Goal: Task Accomplishment & Management: Use online tool/utility

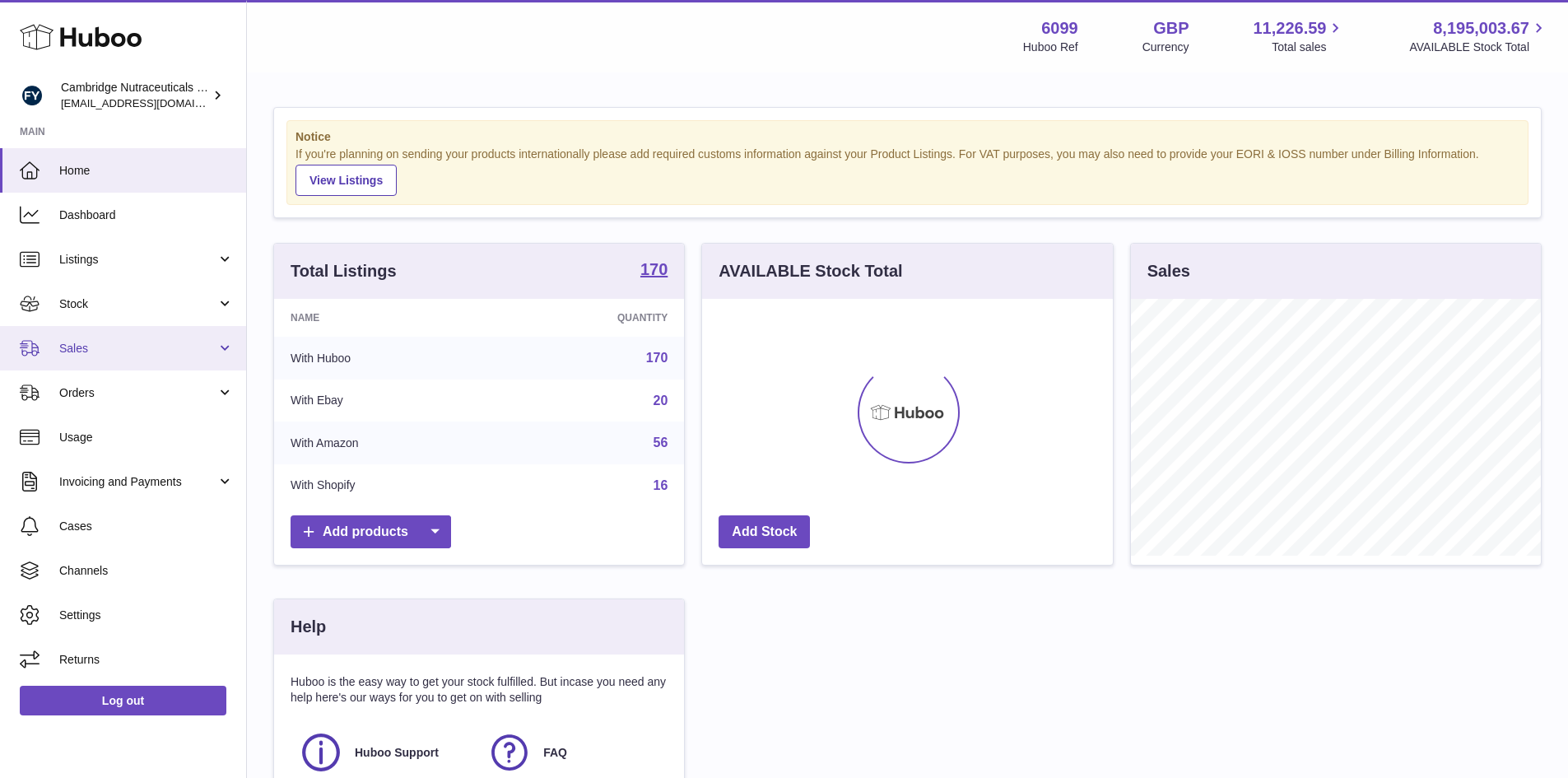
scroll to position [257, 415]
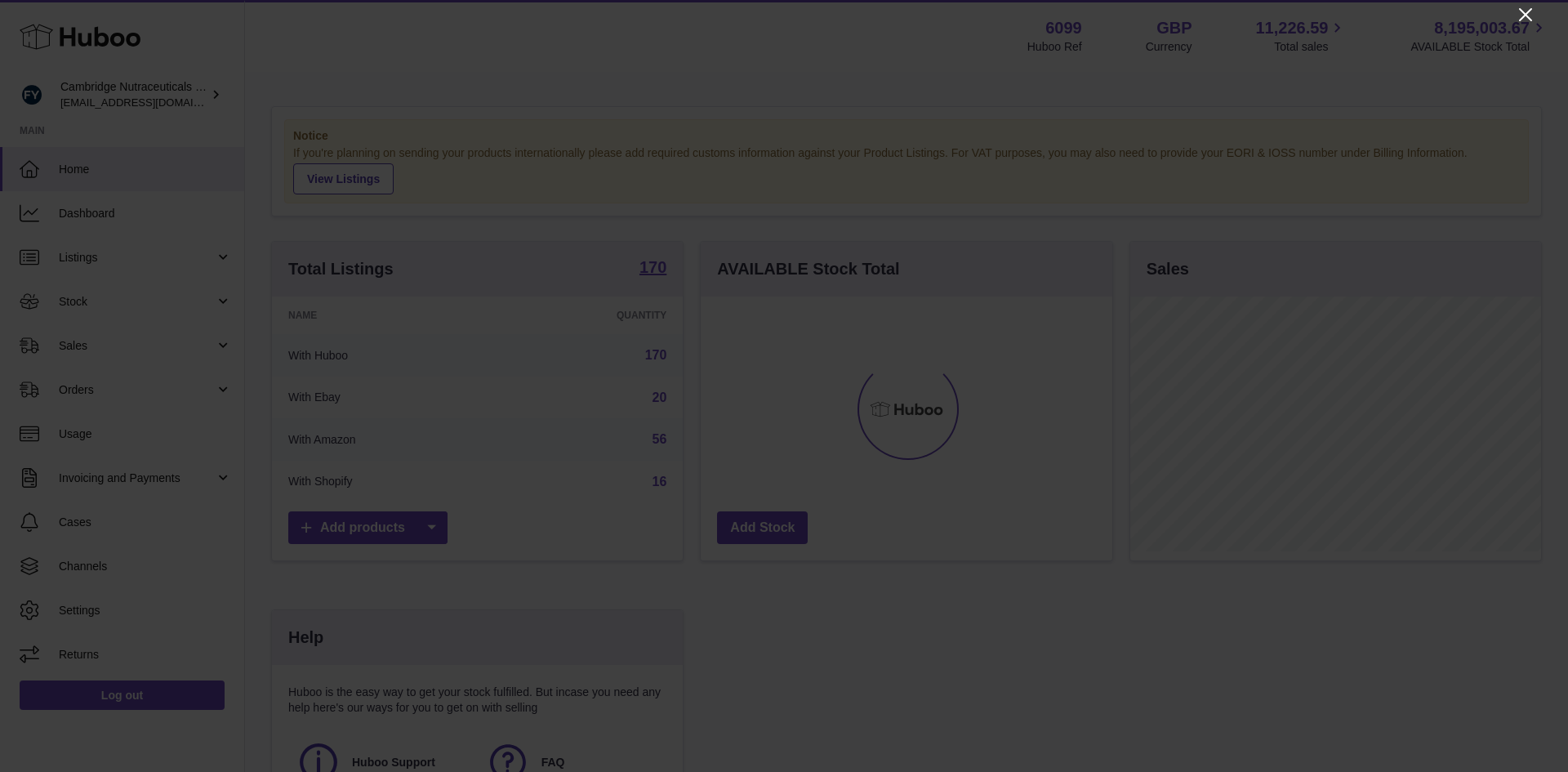
click at [1519, 15] on icon "Close" at bounding box center [1525, 15] width 20 height 20
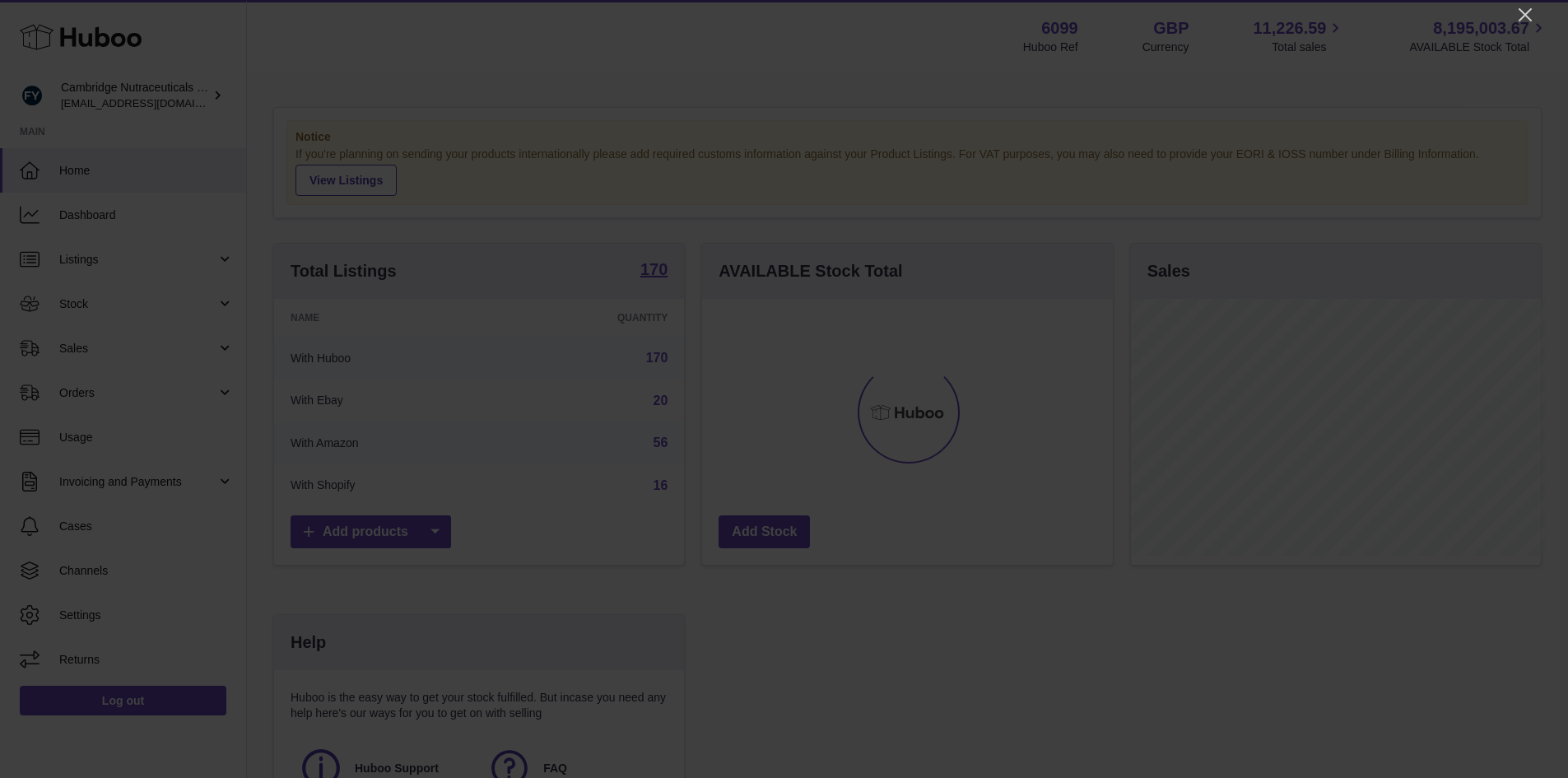
scroll to position [823079, 822701]
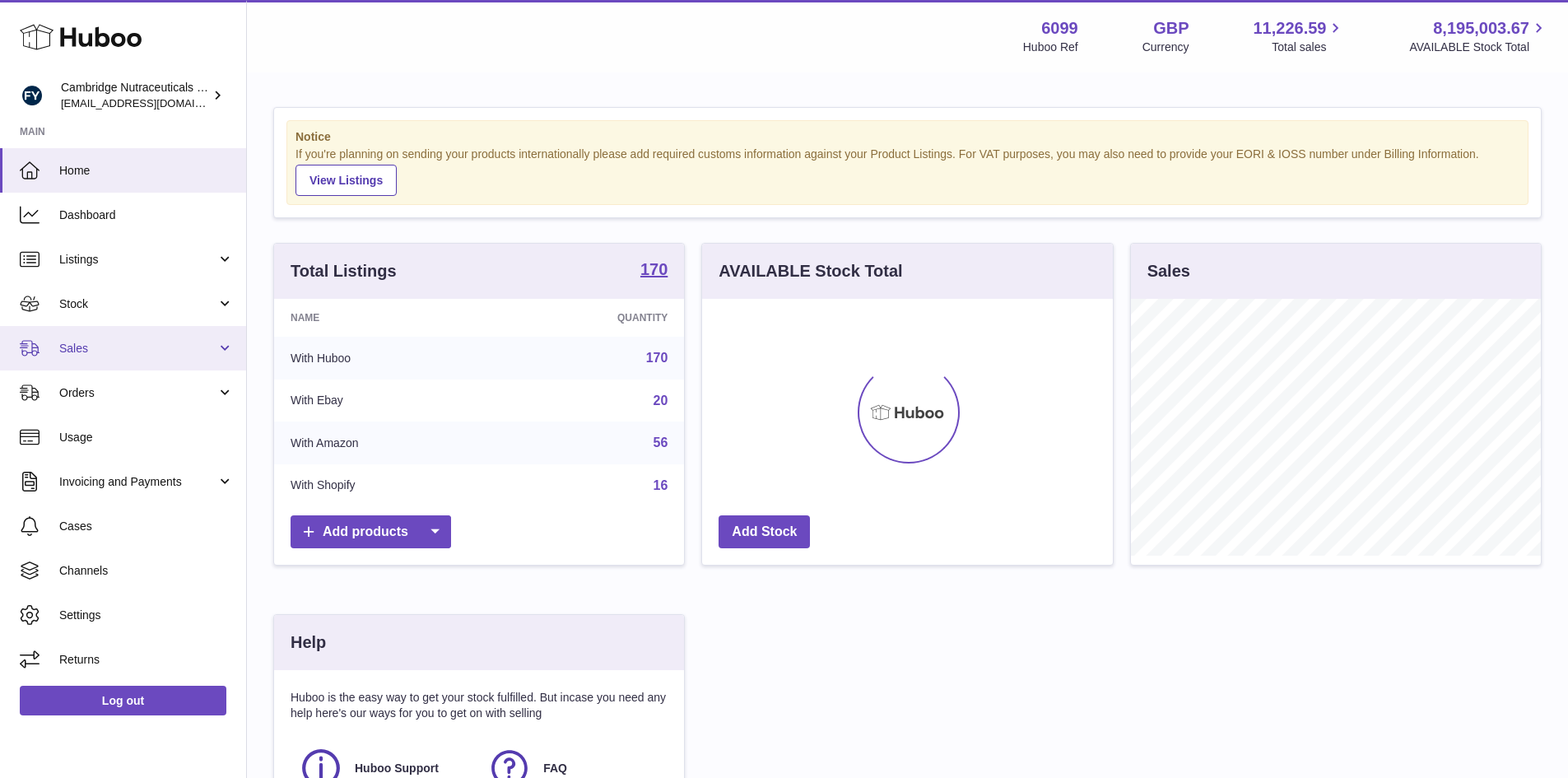
click at [98, 338] on link "Sales" at bounding box center [123, 349] width 246 height 45
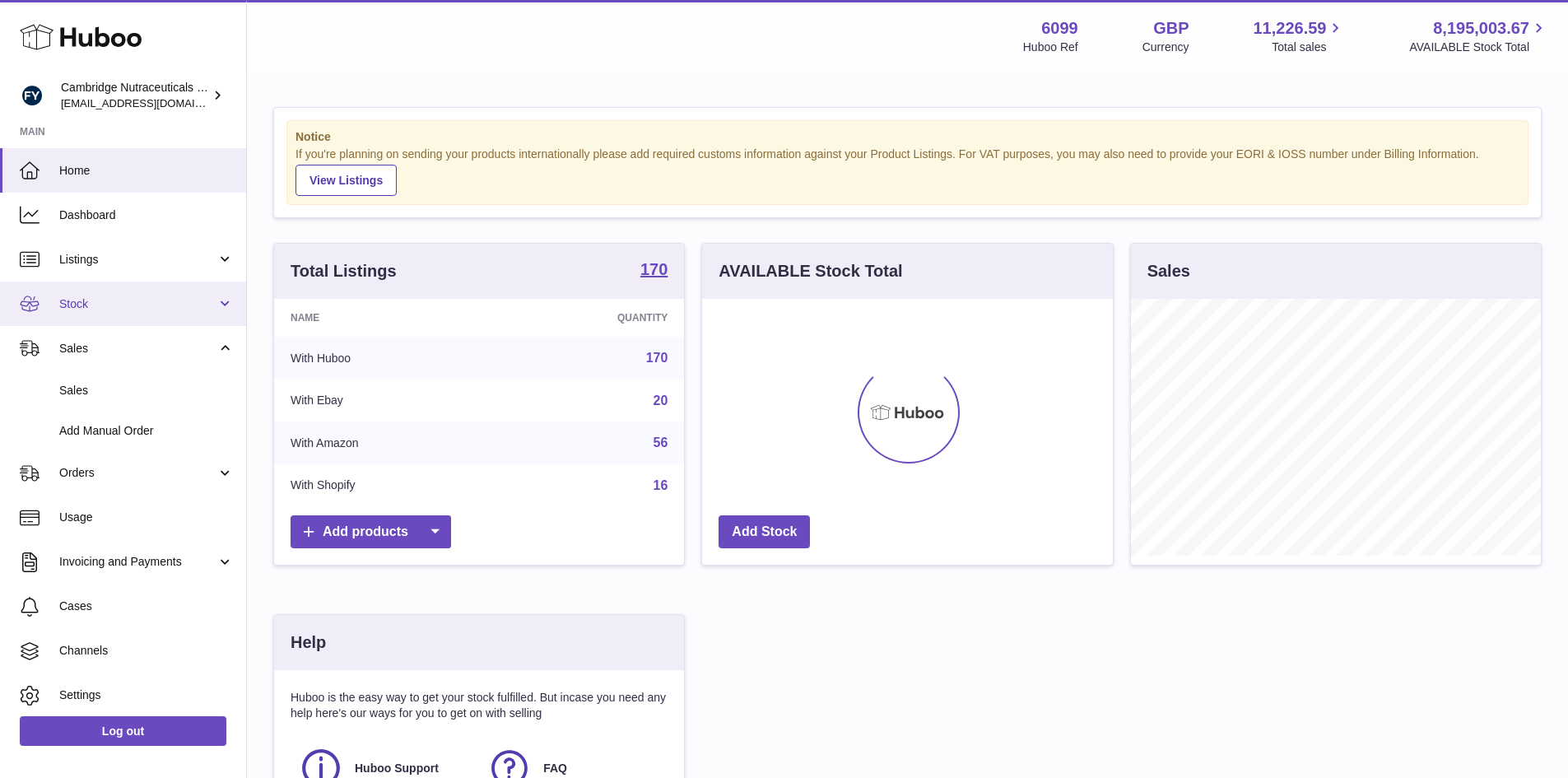
click at [105, 306] on span "Stock" at bounding box center [138, 304] width 157 height 16
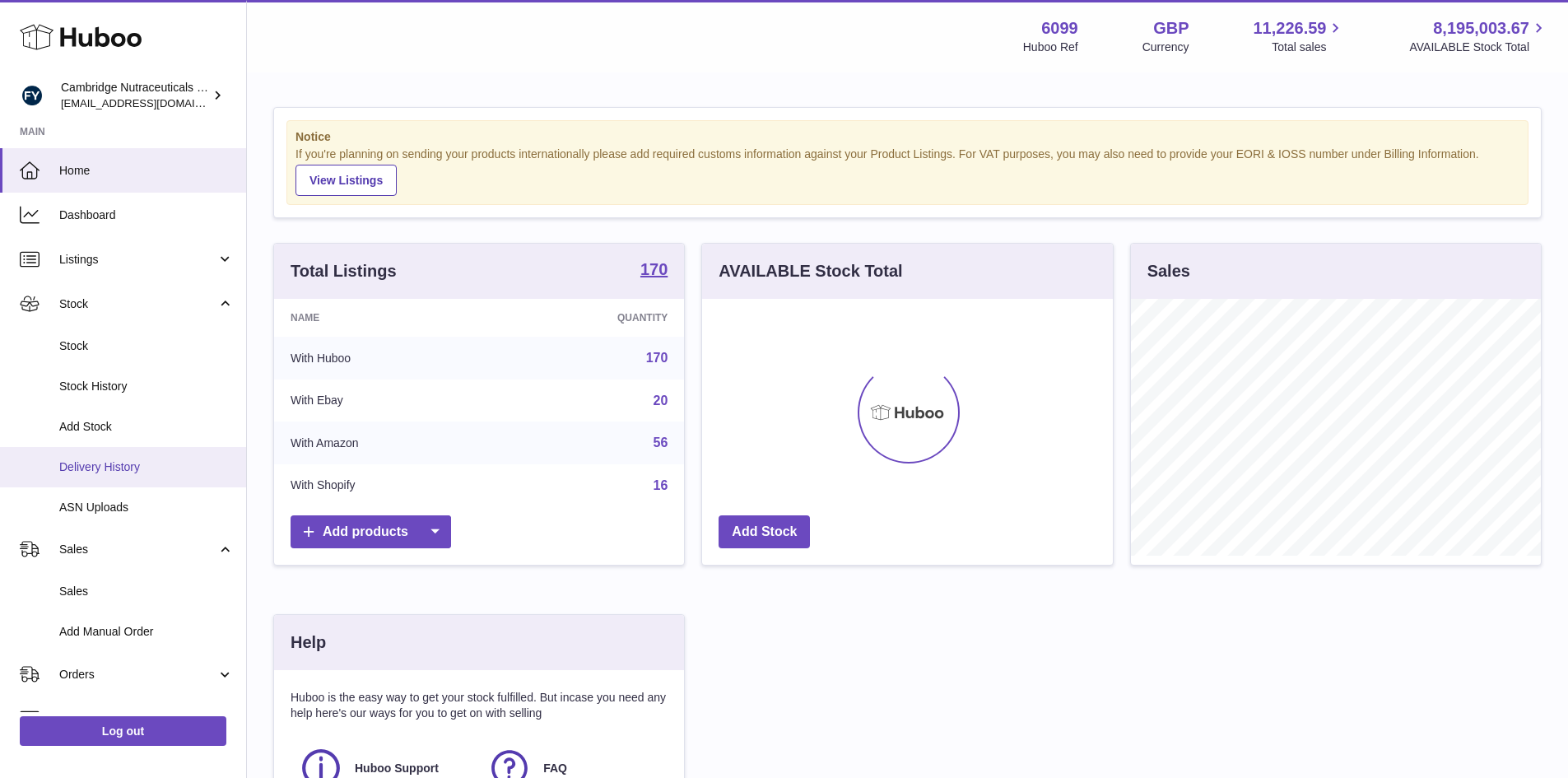
click at [100, 471] on span "Delivery History" at bounding box center [147, 466] width 175 height 16
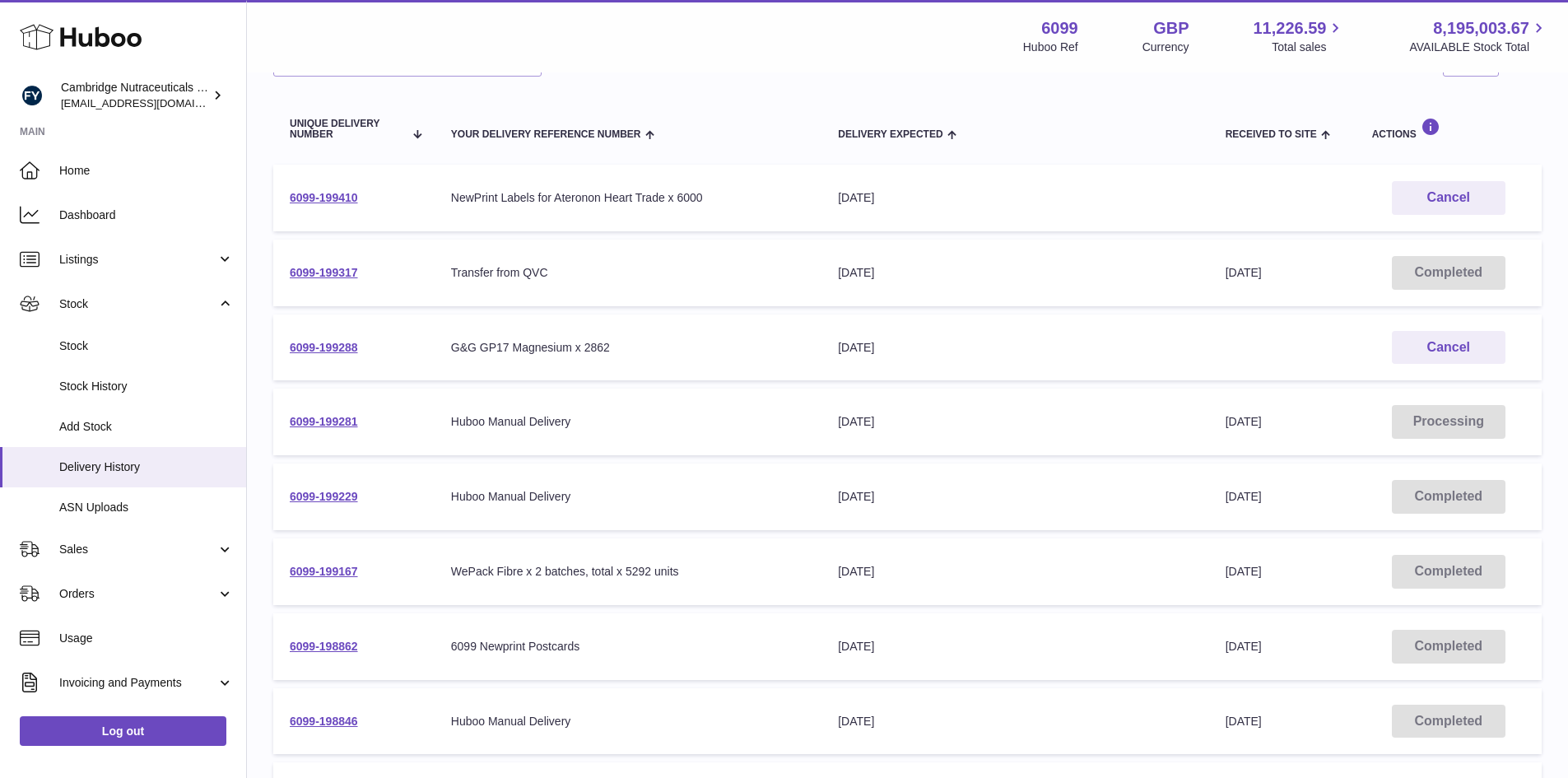
scroll to position [165, 0]
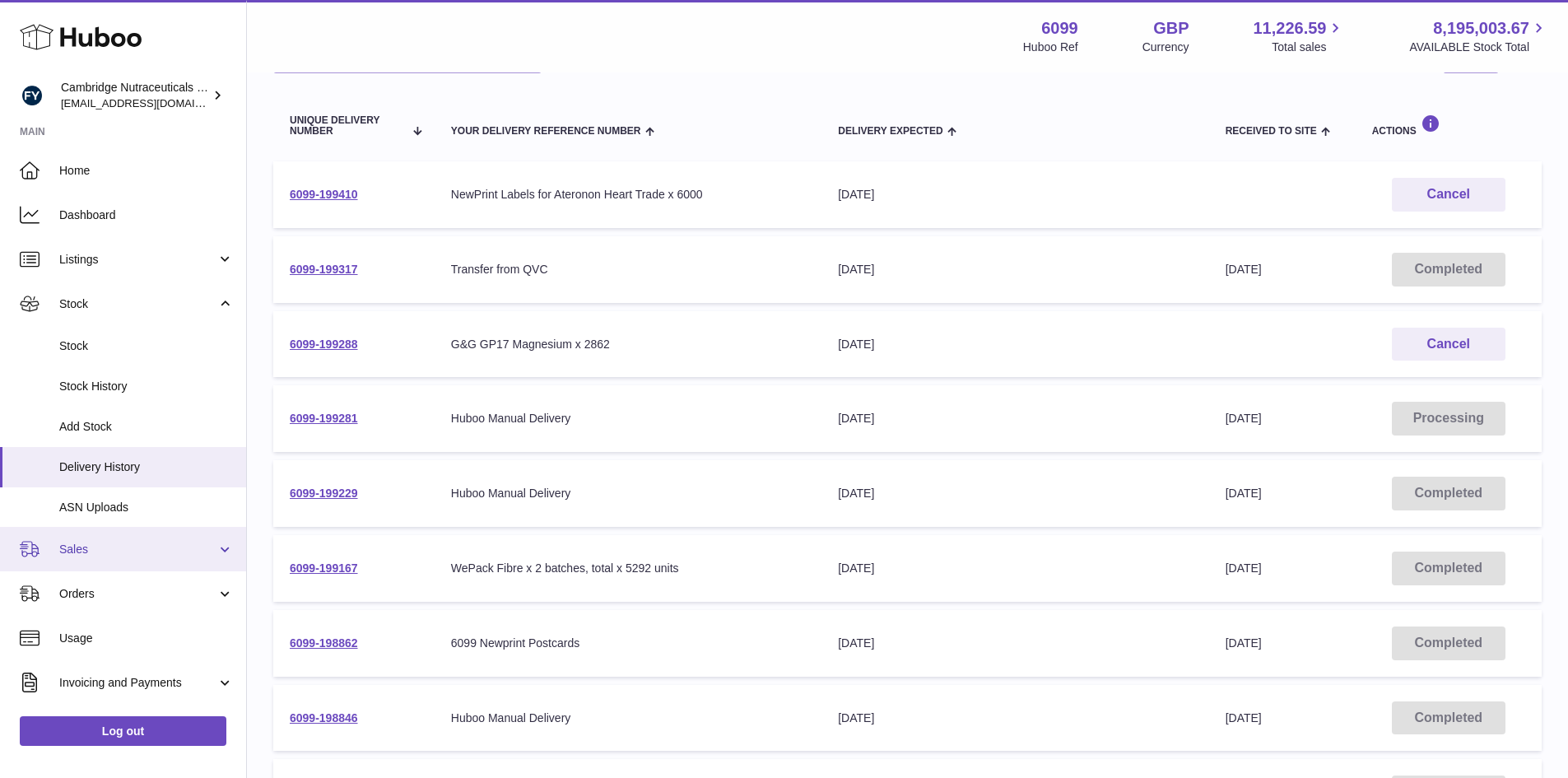
click at [107, 563] on link "Sales" at bounding box center [123, 549] width 246 height 45
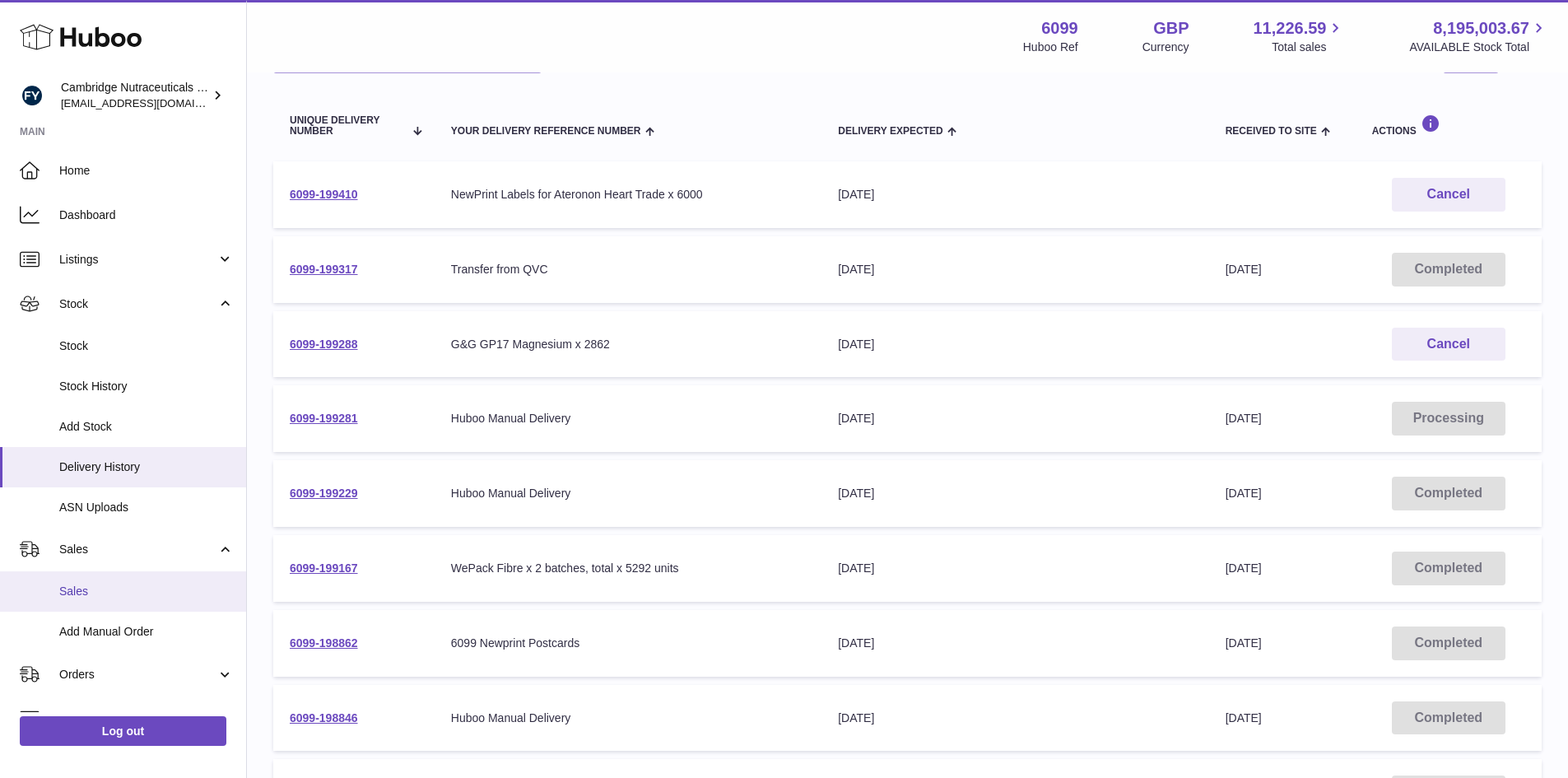
click at [99, 595] on span "Sales" at bounding box center [147, 592] width 175 height 16
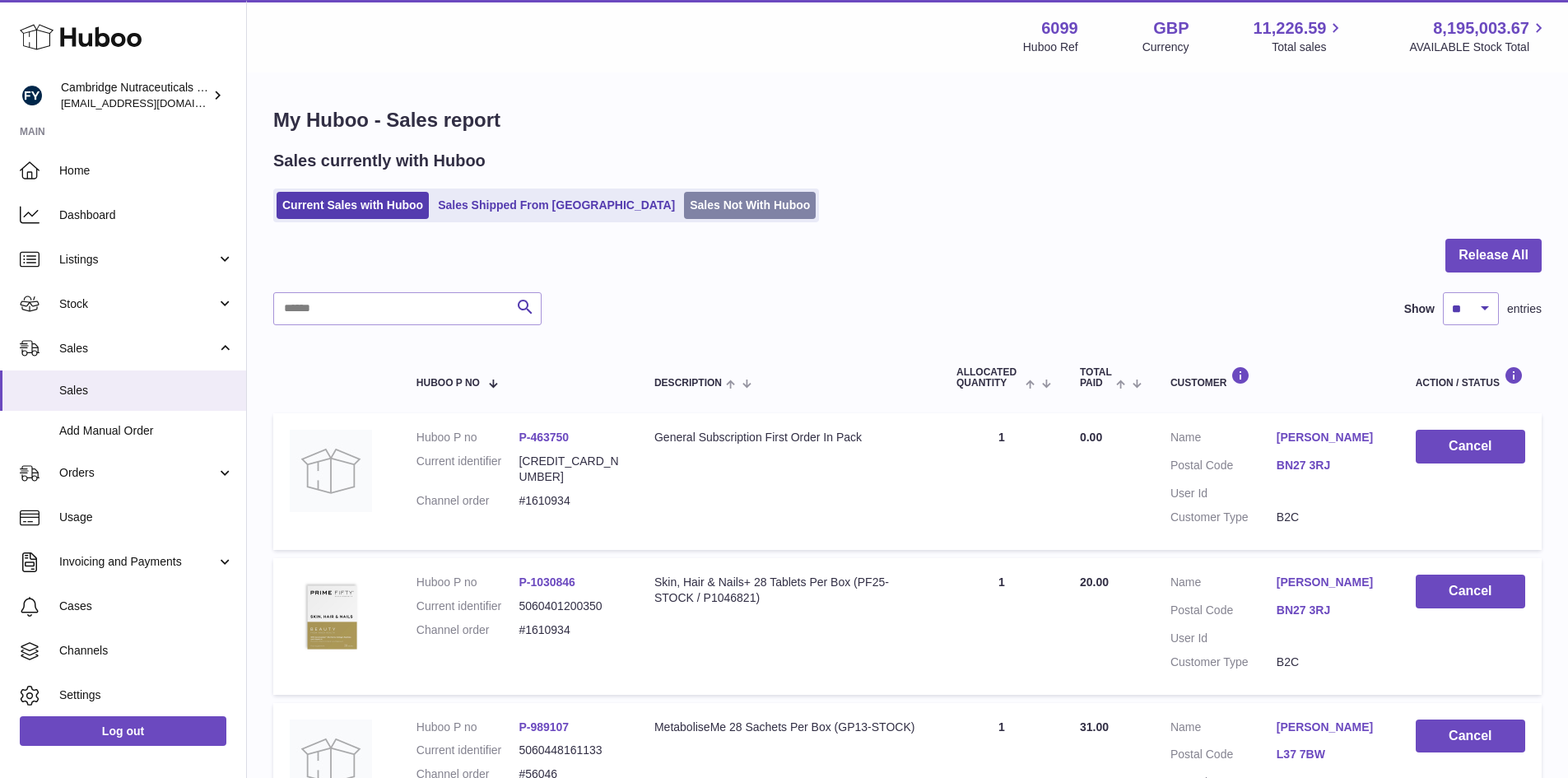
click at [684, 201] on link "Sales Not With Huboo" at bounding box center [750, 205] width 132 height 27
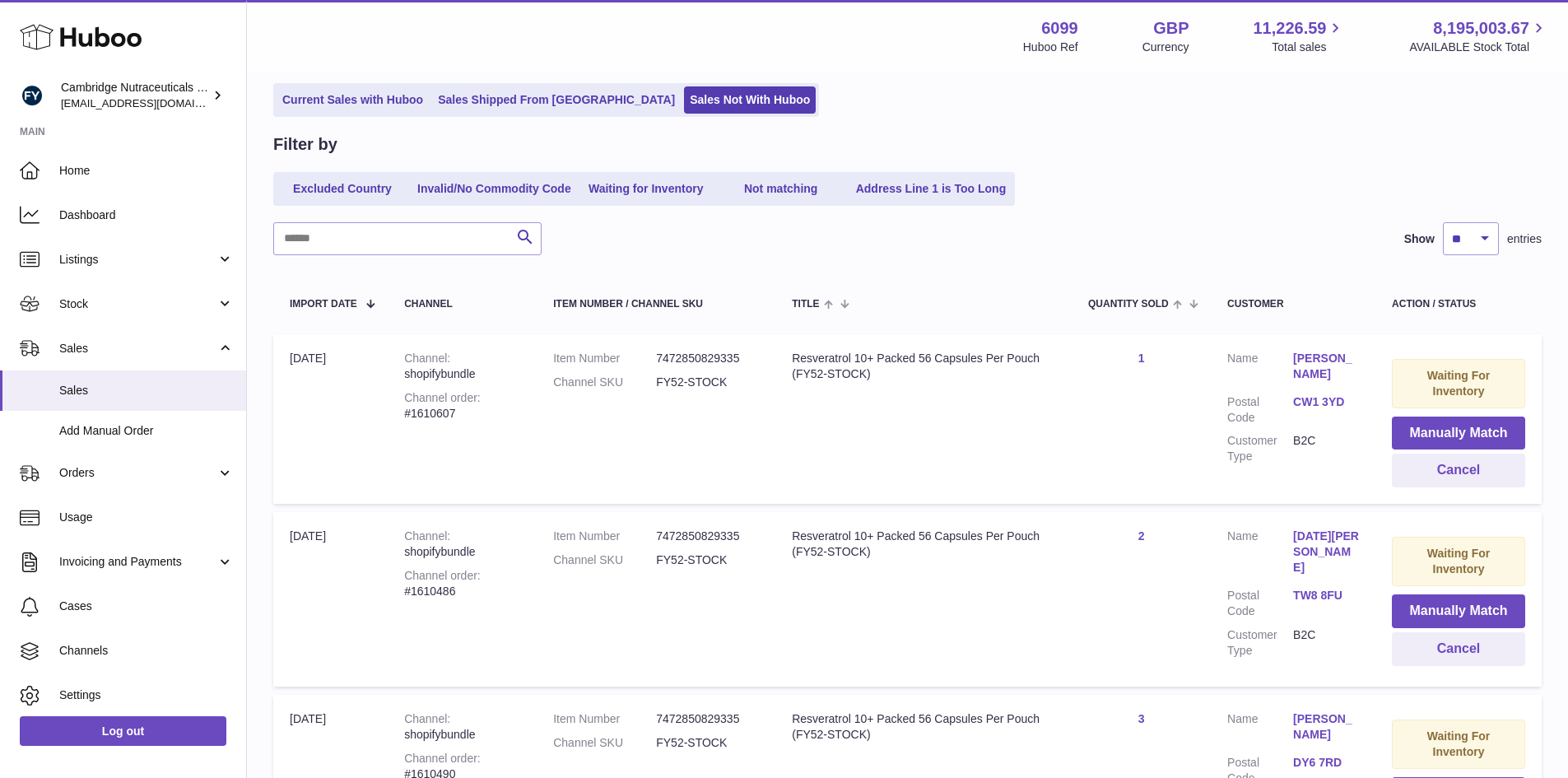
scroll to position [682, 0]
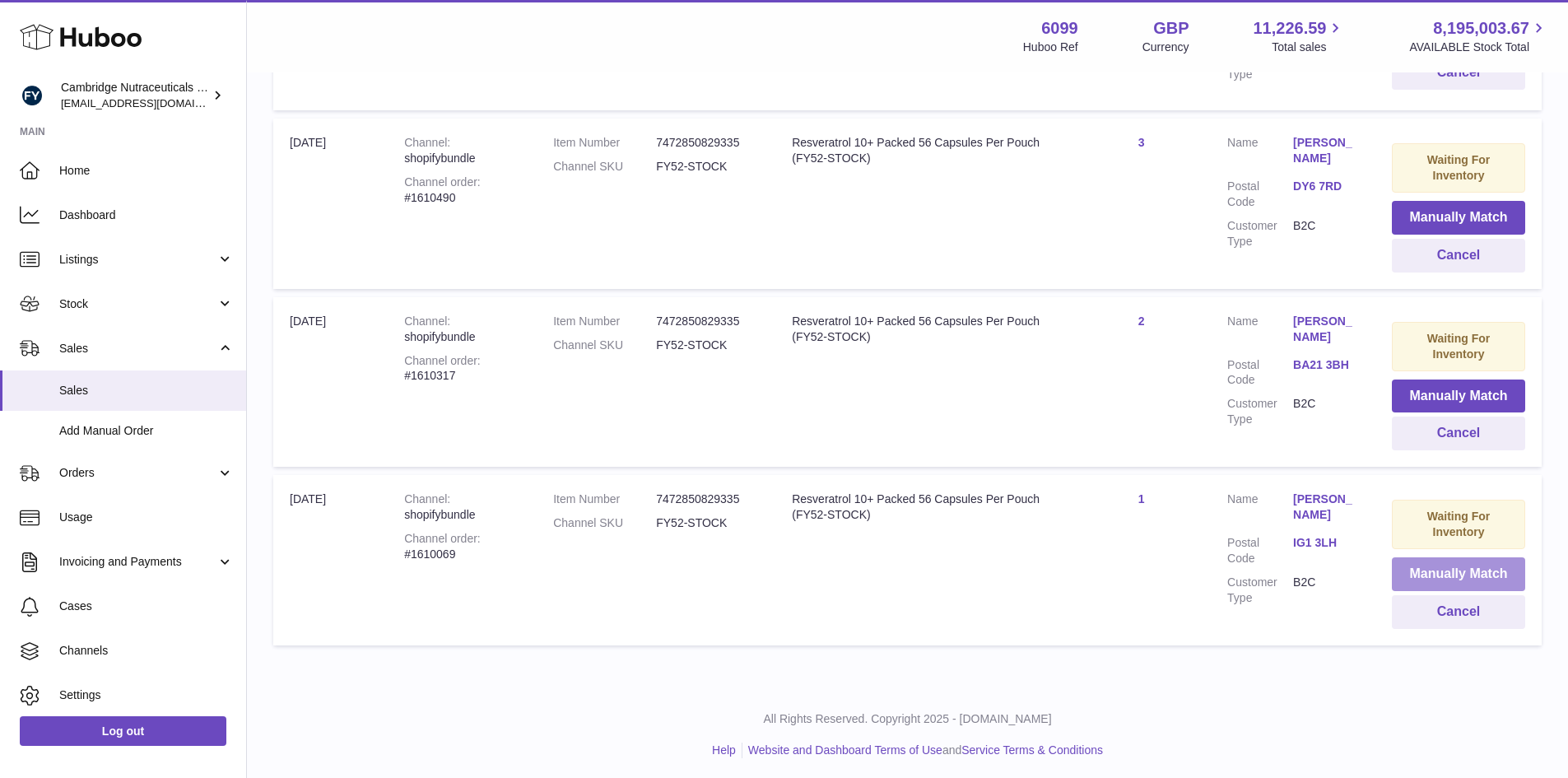
click at [1418, 571] on button "Manually Match" at bounding box center [1458, 574] width 133 height 34
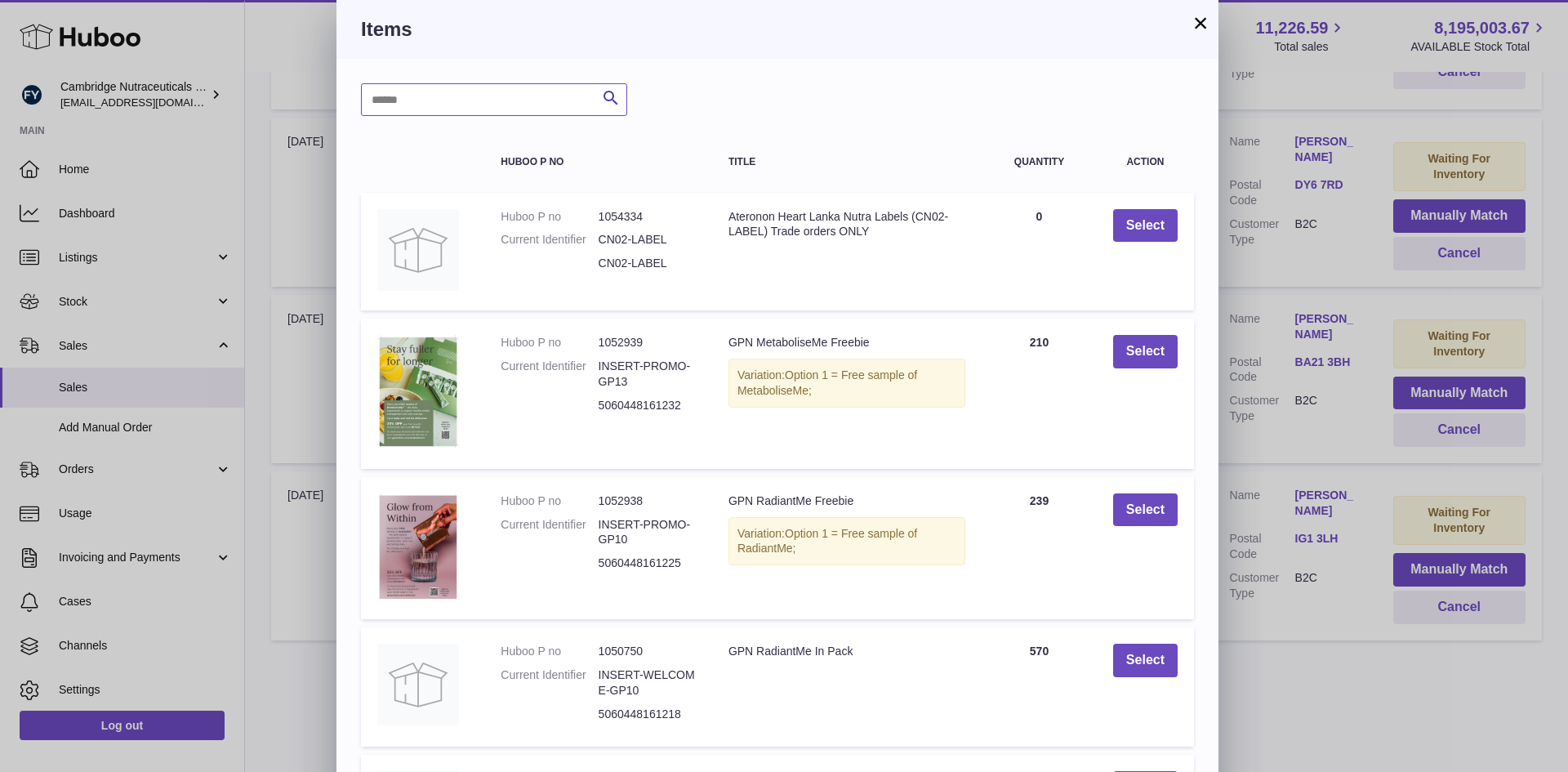
click at [469, 100] on input "text" at bounding box center [494, 99] width 266 height 33
type input "*****"
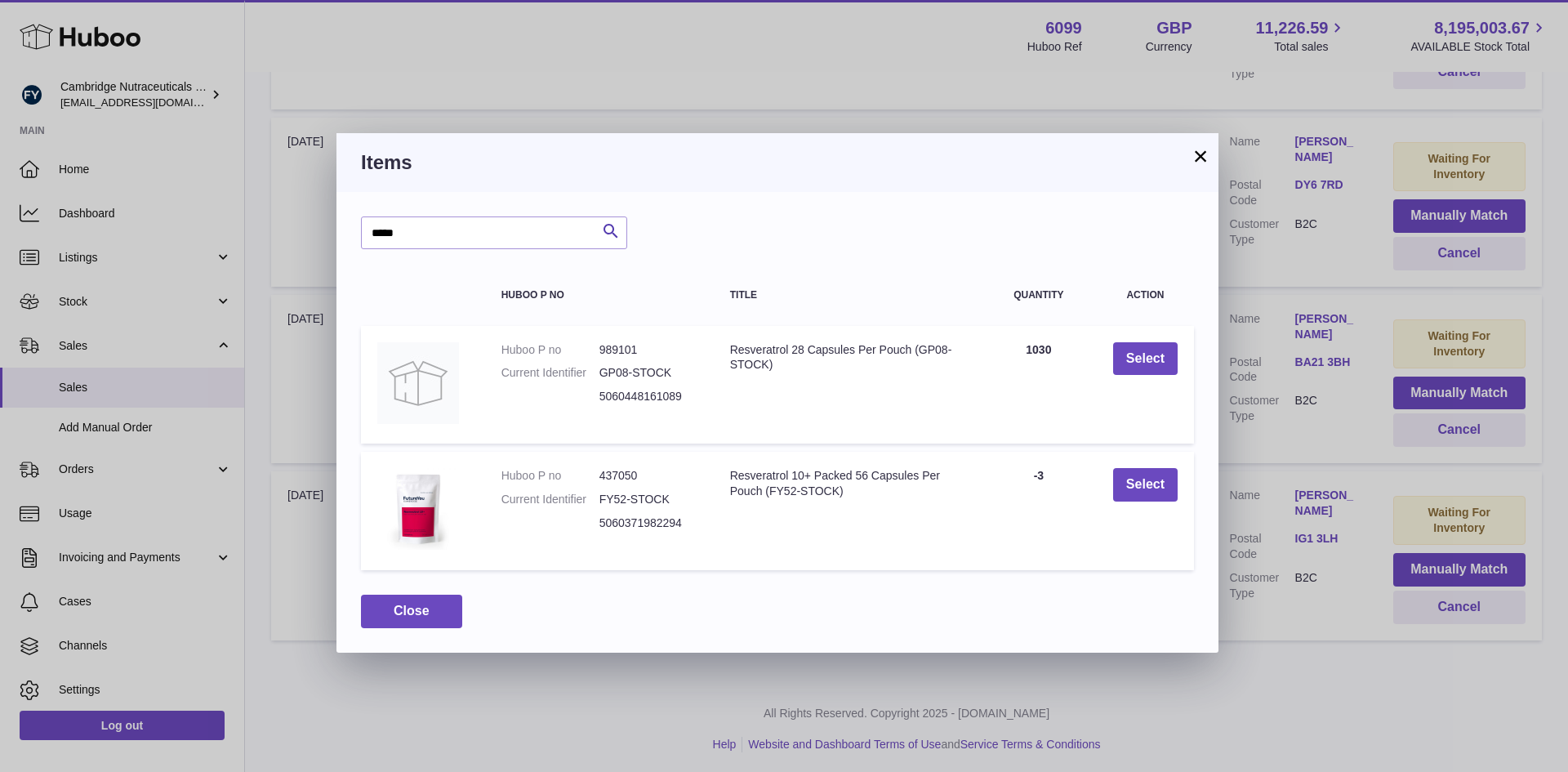
click at [1204, 155] on button "×" at bounding box center [1201, 156] width 20 height 20
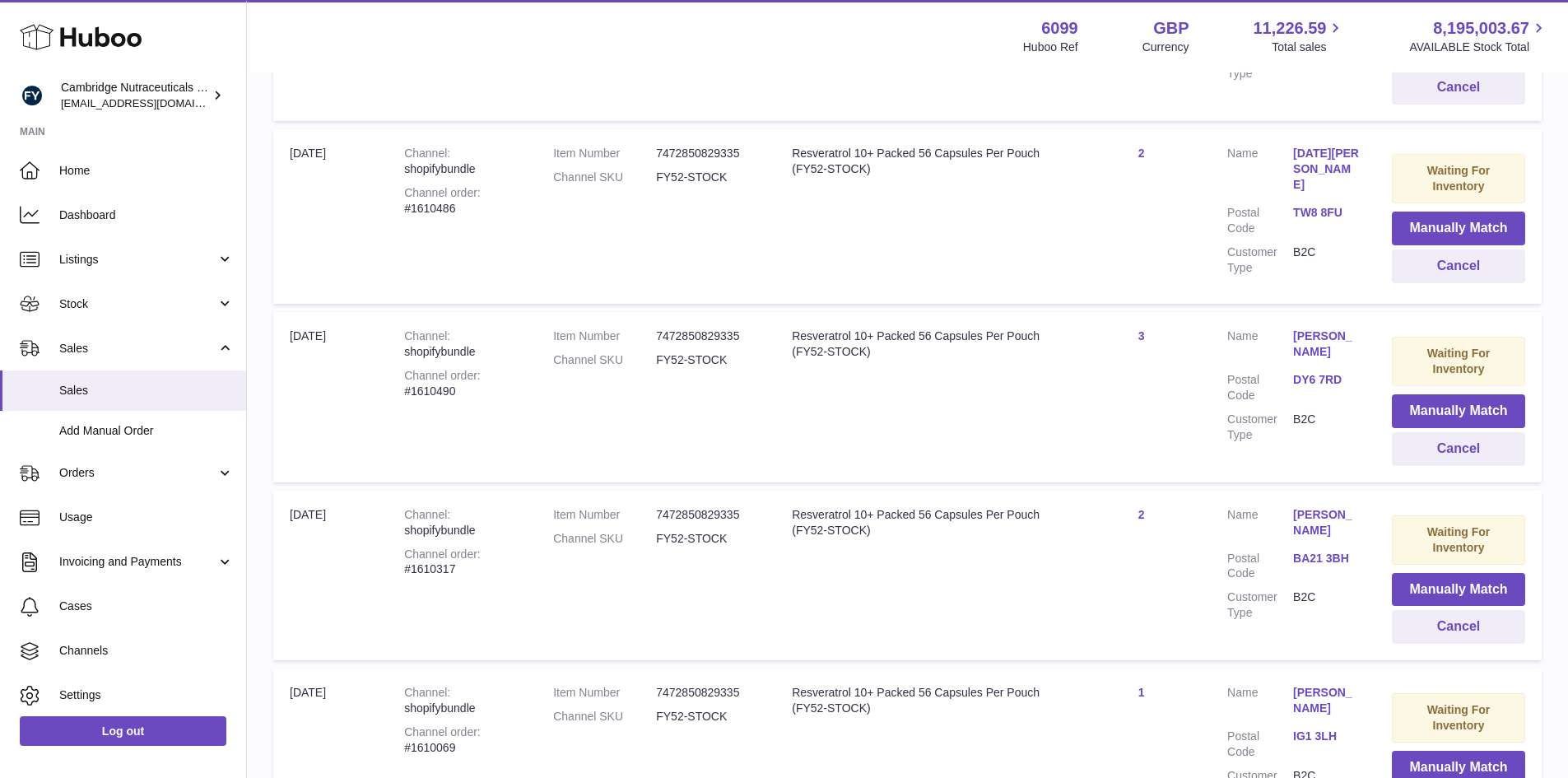
scroll to position [659, 0]
